Goal: Navigation & Orientation: Find specific page/section

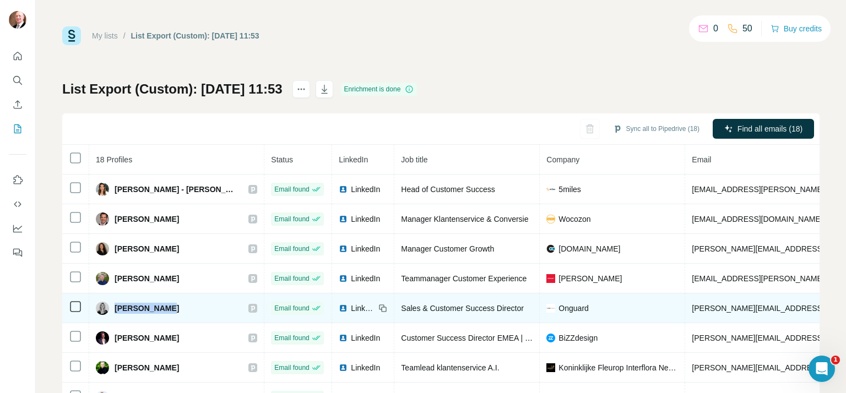
drag, startPoint x: 165, startPoint y: 308, endPoint x: 117, endPoint y: 310, distance: 48.0
click at [117, 310] on div "[PERSON_NAME]" at bounding box center [176, 308] width 161 height 13
copy span "[PERSON_NAME]"
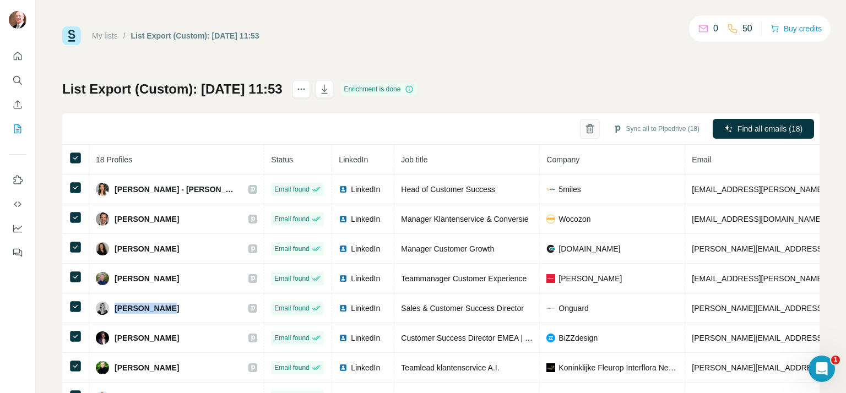
click at [588, 124] on icon "button" at bounding box center [590, 125] width 4 height 2
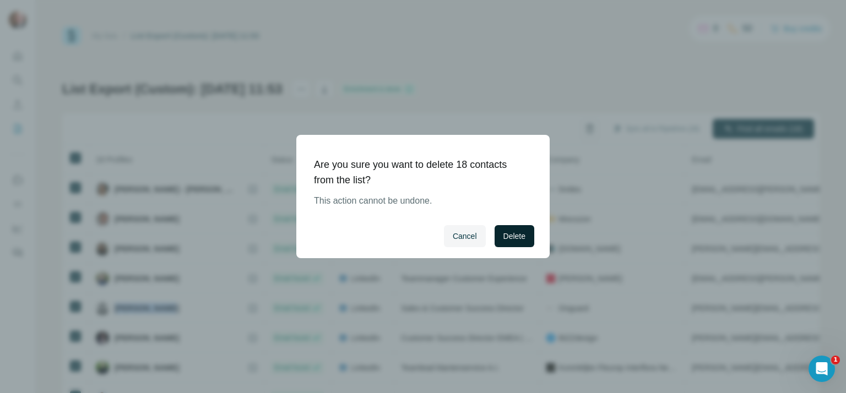
click at [524, 235] on span "Delete" at bounding box center [514, 236] width 22 height 11
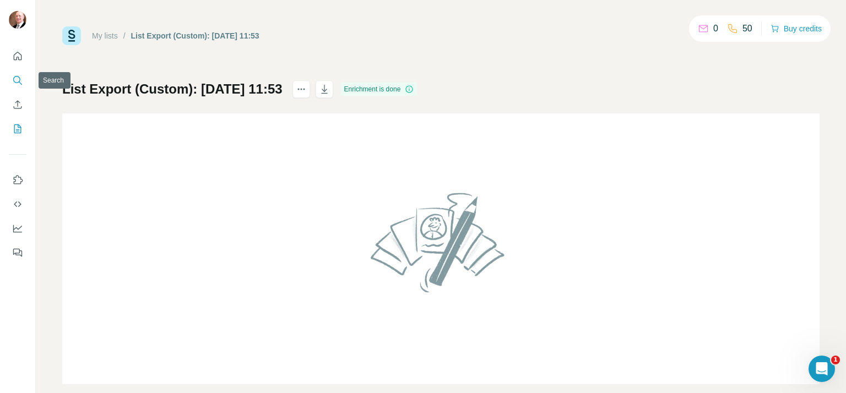
click at [12, 77] on icon "Search" at bounding box center [17, 80] width 11 height 11
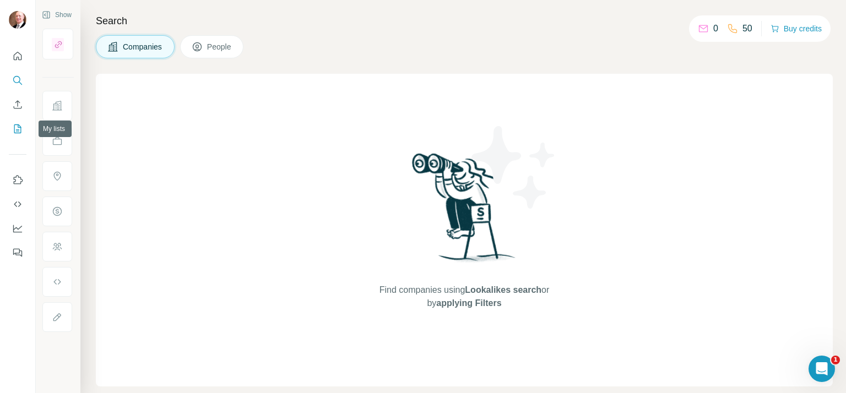
click at [15, 127] on icon "My lists" at bounding box center [17, 128] width 11 height 11
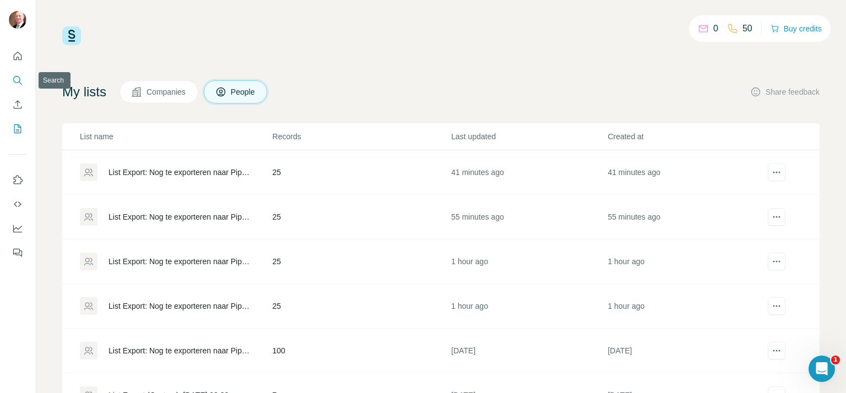
click at [22, 75] on icon "Search" at bounding box center [17, 80] width 11 height 11
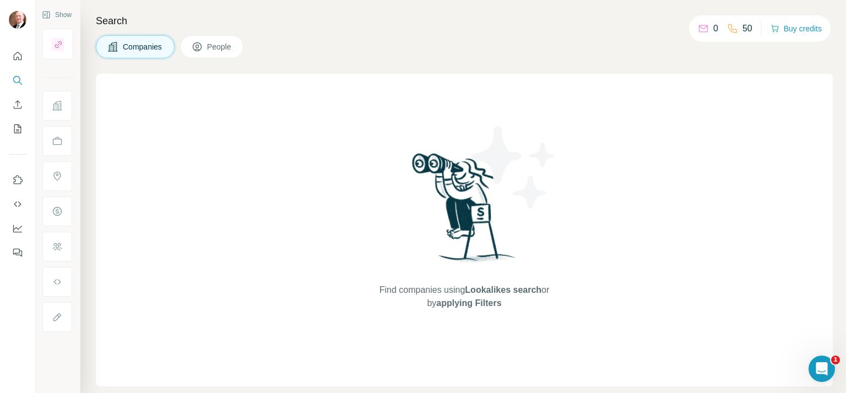
click at [232, 44] on span "People" at bounding box center [219, 46] width 25 height 11
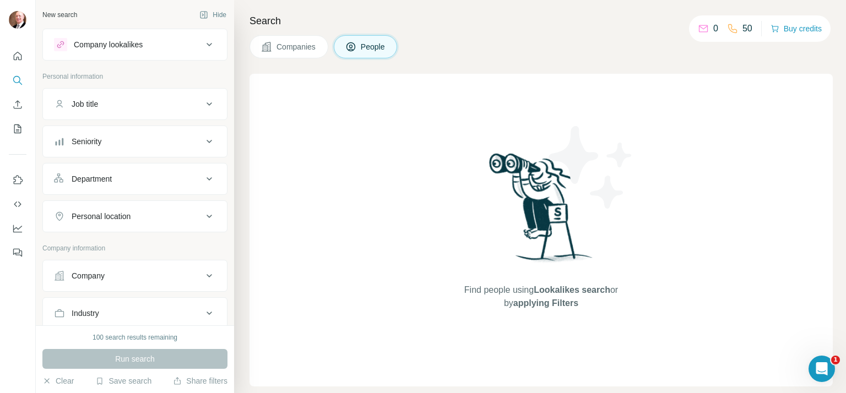
click at [203, 40] on icon at bounding box center [209, 44] width 13 height 13
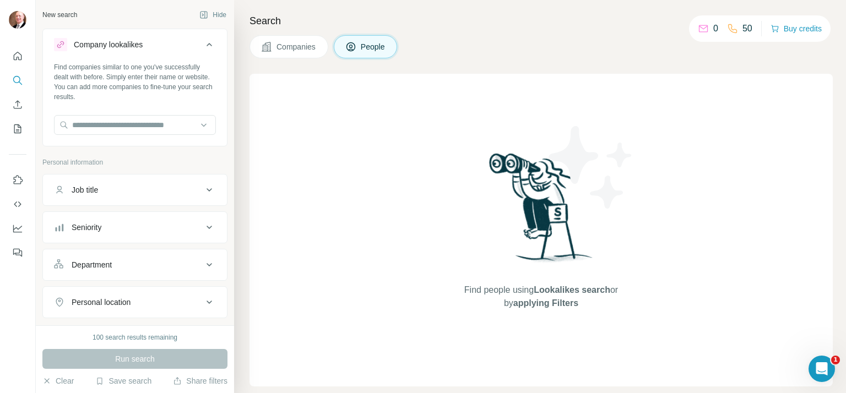
click at [203, 40] on icon at bounding box center [209, 44] width 13 height 13
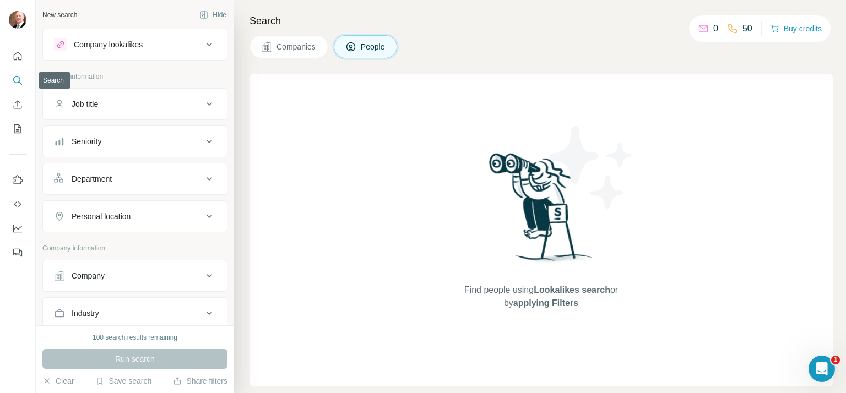
click at [18, 83] on icon "Search" at bounding box center [16, 79] width 7 height 7
click at [291, 42] on span "Companies" at bounding box center [297, 46] width 40 height 11
